Goal: Task Accomplishment & Management: Manage account settings

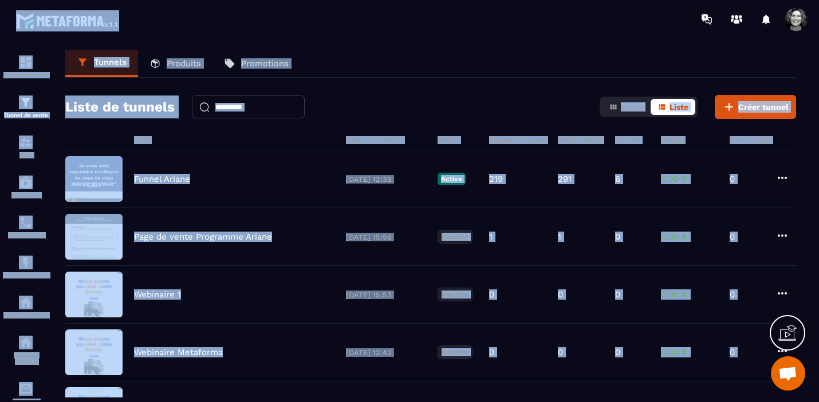
scroll to position [231, 0]
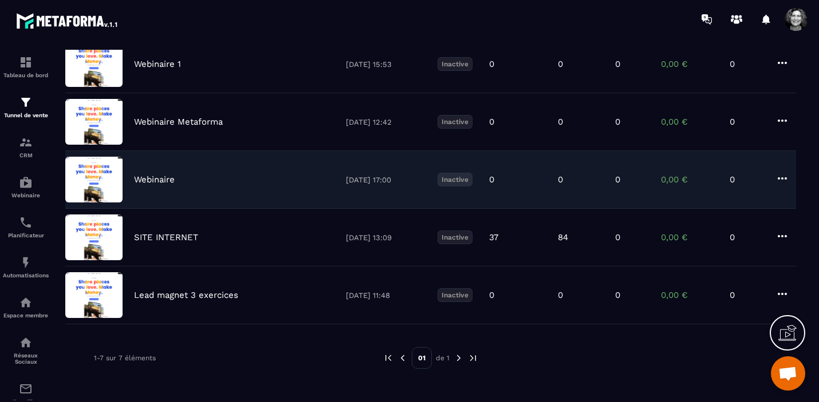
click at [278, 209] on div "Webinaire [DATE] 17:00 Inactive 0 0 0 0,00 € 0" at bounding box center [430, 238] width 730 height 58
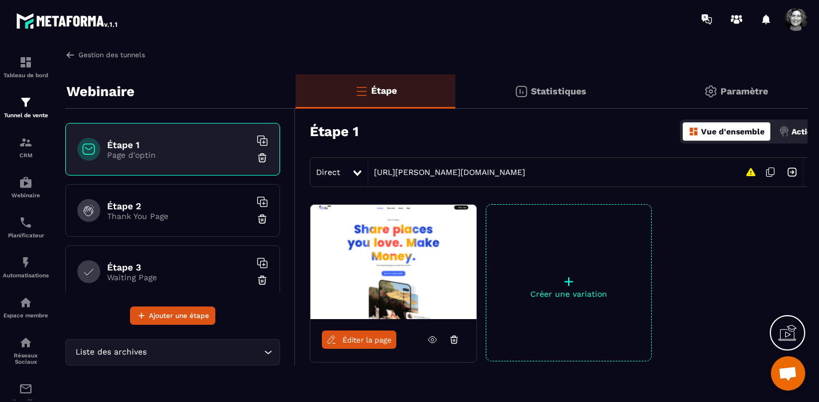
click at [81, 54] on link "Gestion des tunnels" at bounding box center [105, 55] width 80 height 10
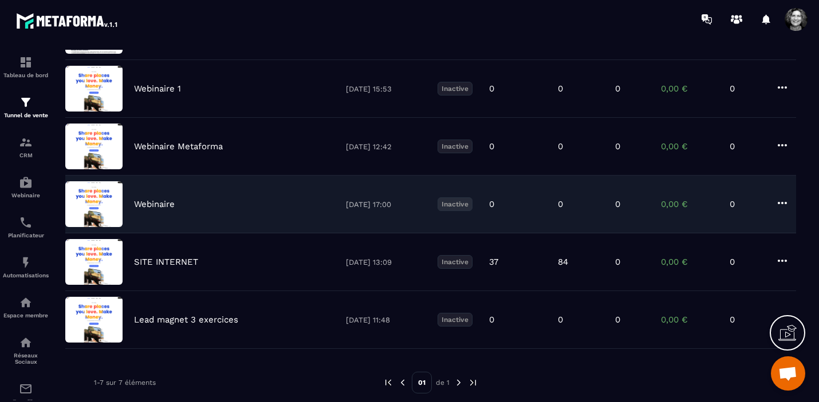
scroll to position [231, 0]
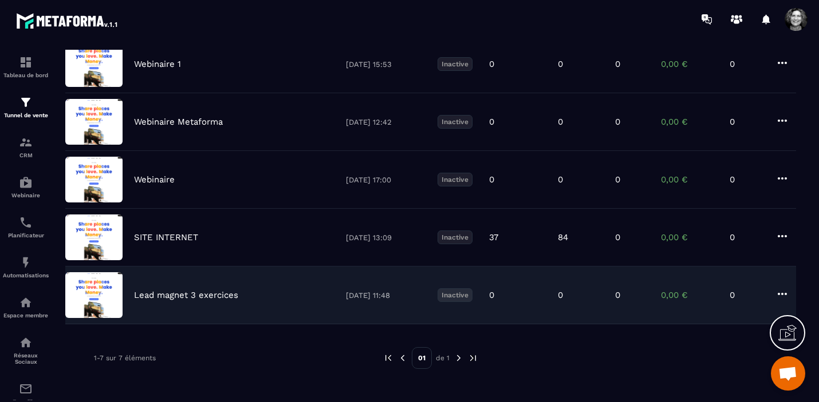
click at [780, 293] on icon at bounding box center [782, 294] width 14 height 14
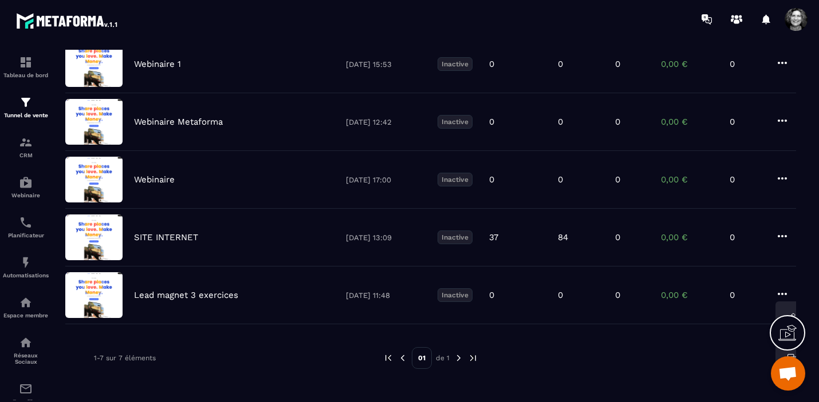
click at [193, 340] on div "Nom Date de création Statut Visiteurs uniques PAGES VUES Opt-ins Ventes Command…" at bounding box center [430, 146] width 730 height 481
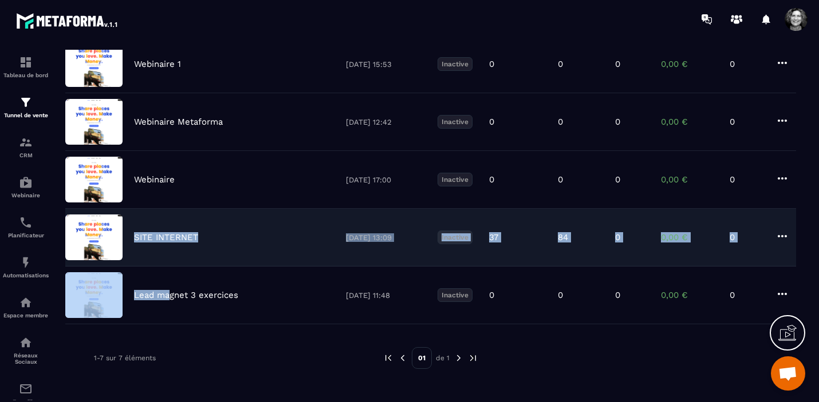
drag, startPoint x: 168, startPoint y: 298, endPoint x: 168, endPoint y: 232, distance: 65.8
click at [168, 232] on div "Funnel Ariane [DATE] 12:35 Active 219 291 6 0,00 € 0 Page de vente Programme Ar…" at bounding box center [430, 122] width 730 height 405
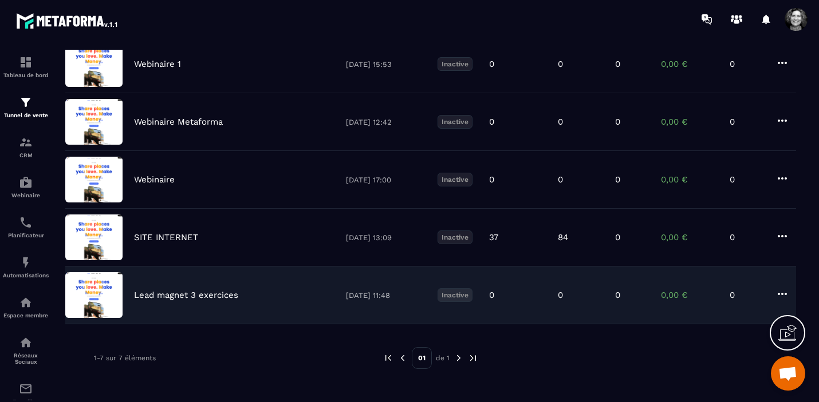
click at [267, 323] on div "Lead magnet 3 exercices [DATE] 11:48 Inactive 0 0 0 0,00 € 0" at bounding box center [430, 296] width 730 height 58
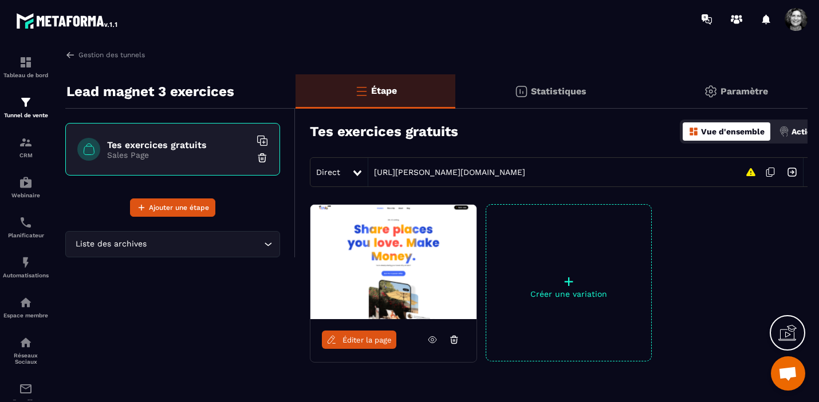
scroll to position [0, 19]
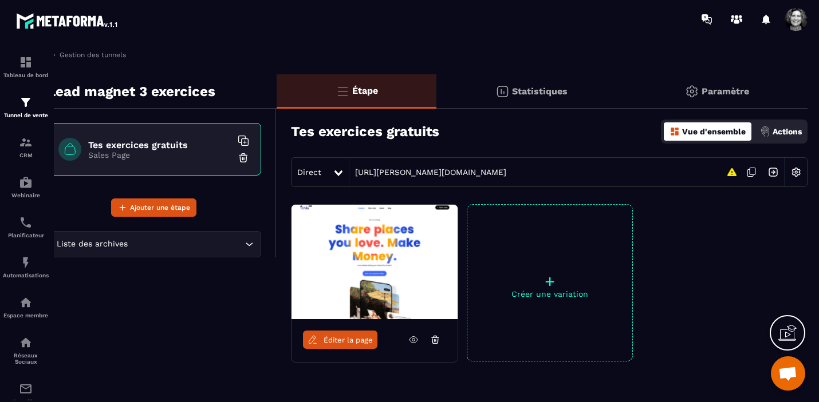
click at [797, 173] on img at bounding box center [796, 172] width 22 height 22
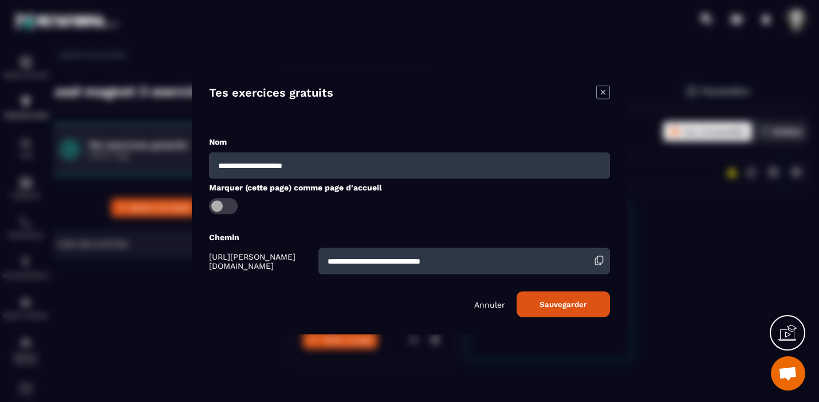
click at [491, 305] on p "Annuler" at bounding box center [489, 304] width 31 height 9
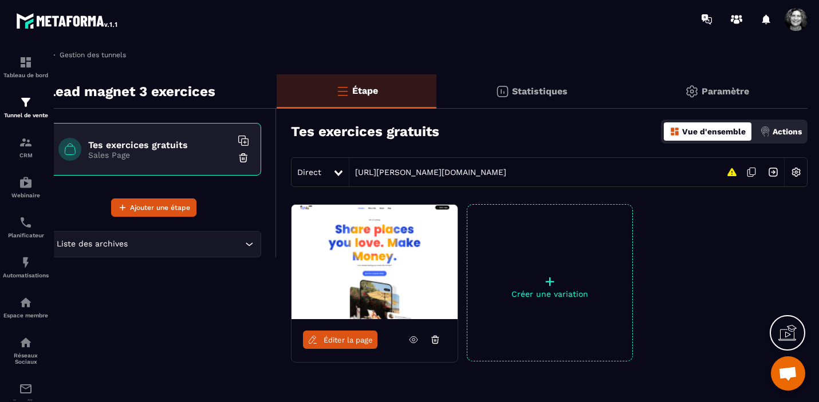
click at [81, 54] on link "Gestion des tunnels" at bounding box center [86, 55] width 80 height 10
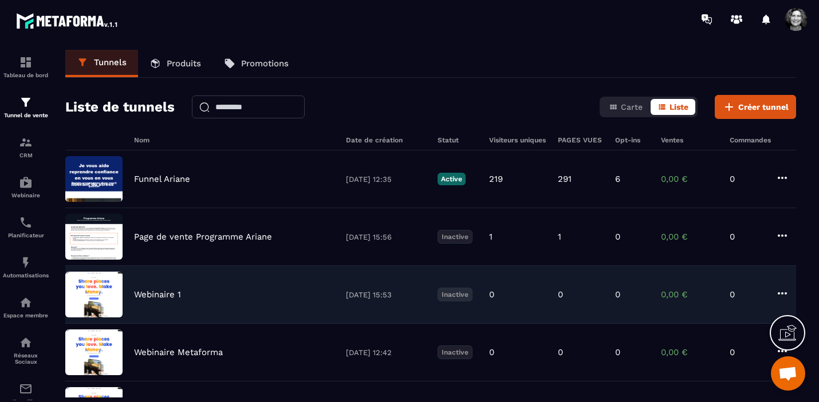
click at [172, 297] on p "Webinaire 1" at bounding box center [157, 295] width 47 height 10
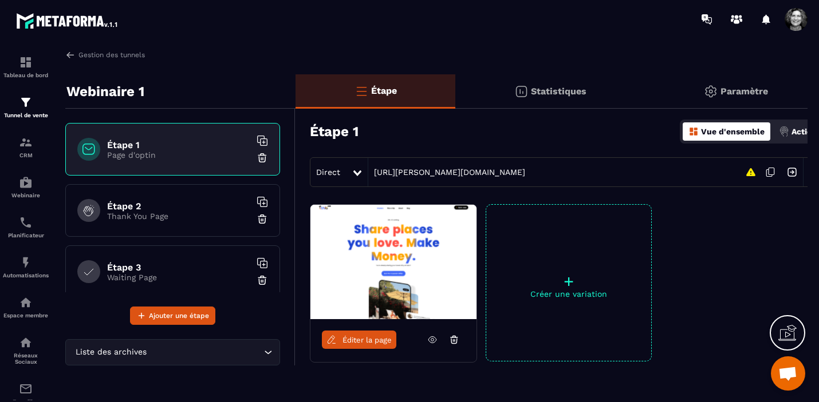
click at [370, 342] on span "Éditer la page" at bounding box center [366, 340] width 49 height 9
